Goal: Check status: Check status

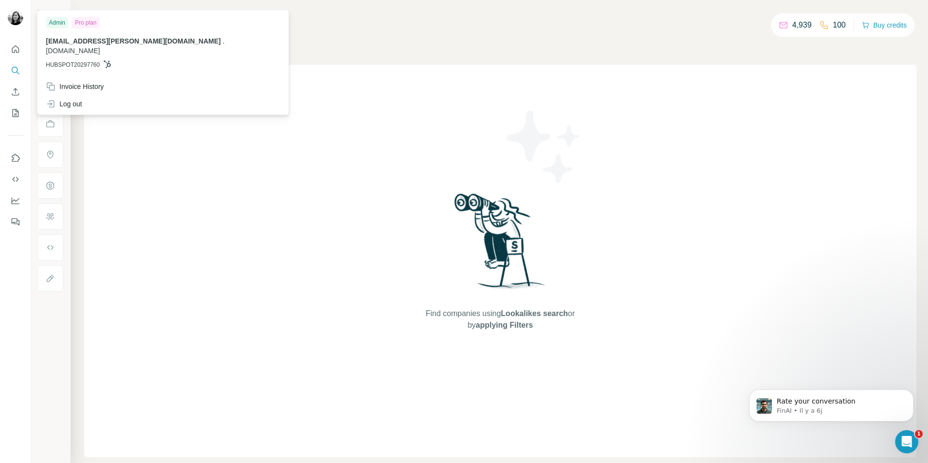
click at [14, 14] on img at bounding box center [15, 17] width 15 height 15
click at [73, 82] on div "Invoice History" at bounding box center [75, 87] width 58 height 10
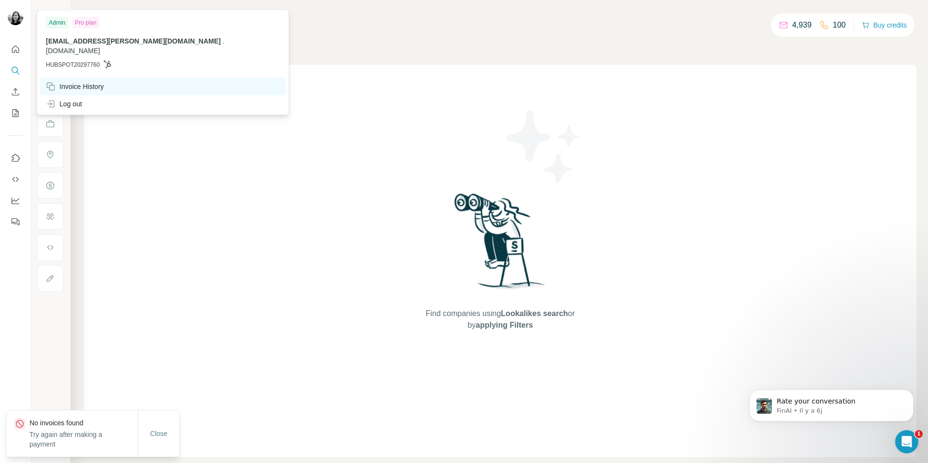
click at [80, 82] on div "Invoice History" at bounding box center [75, 87] width 58 height 10
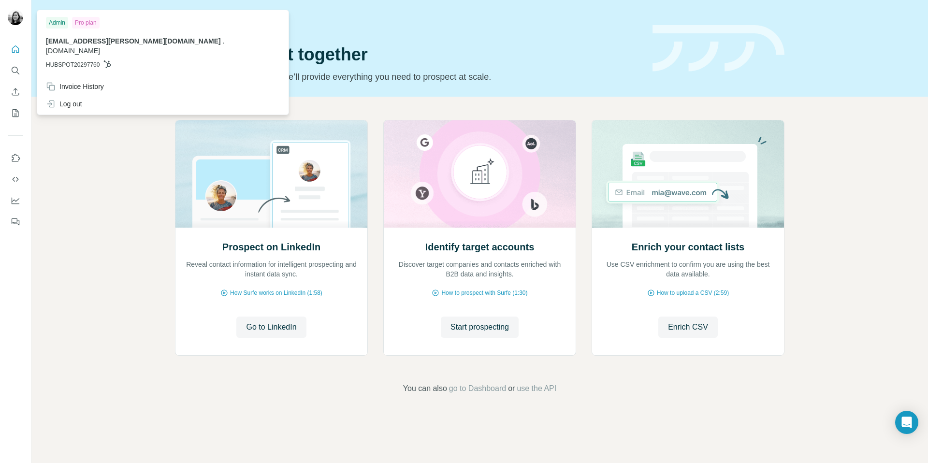
click at [18, 16] on img at bounding box center [15, 17] width 15 height 15
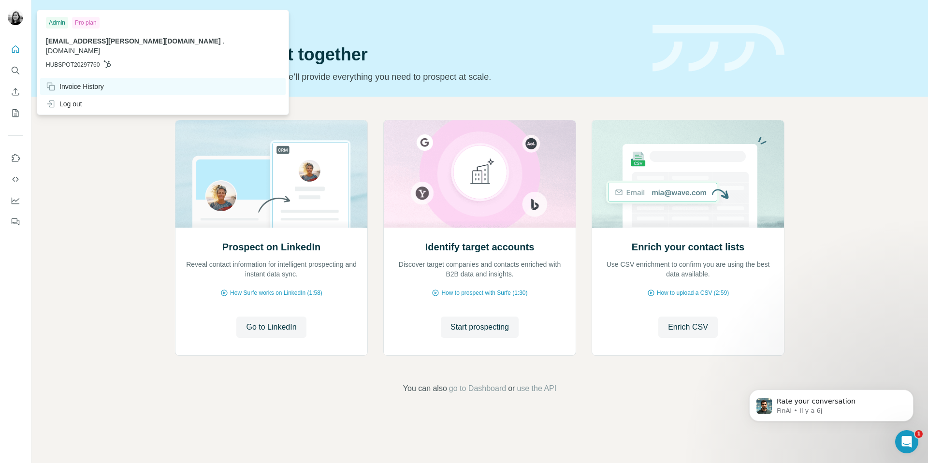
click at [80, 82] on div "Invoice History" at bounding box center [75, 87] width 58 height 10
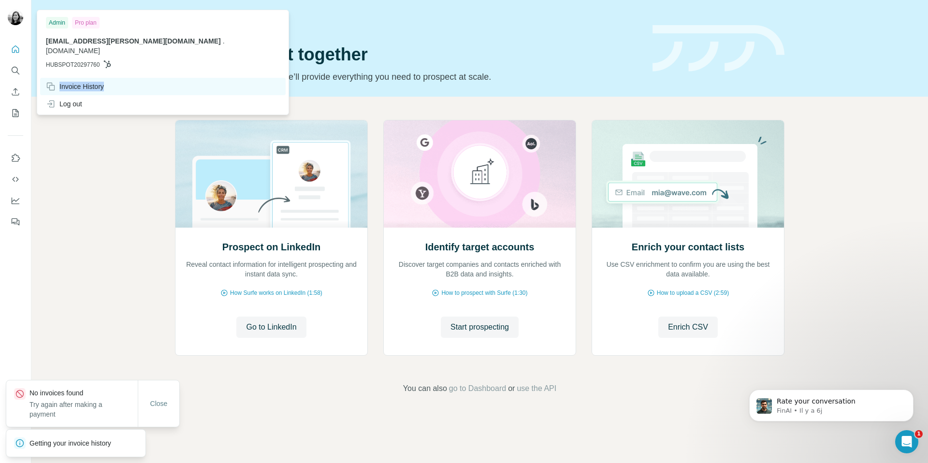
click at [80, 82] on div "Invoice History" at bounding box center [75, 87] width 58 height 10
